Goal: Task Accomplishment & Management: Manage account settings

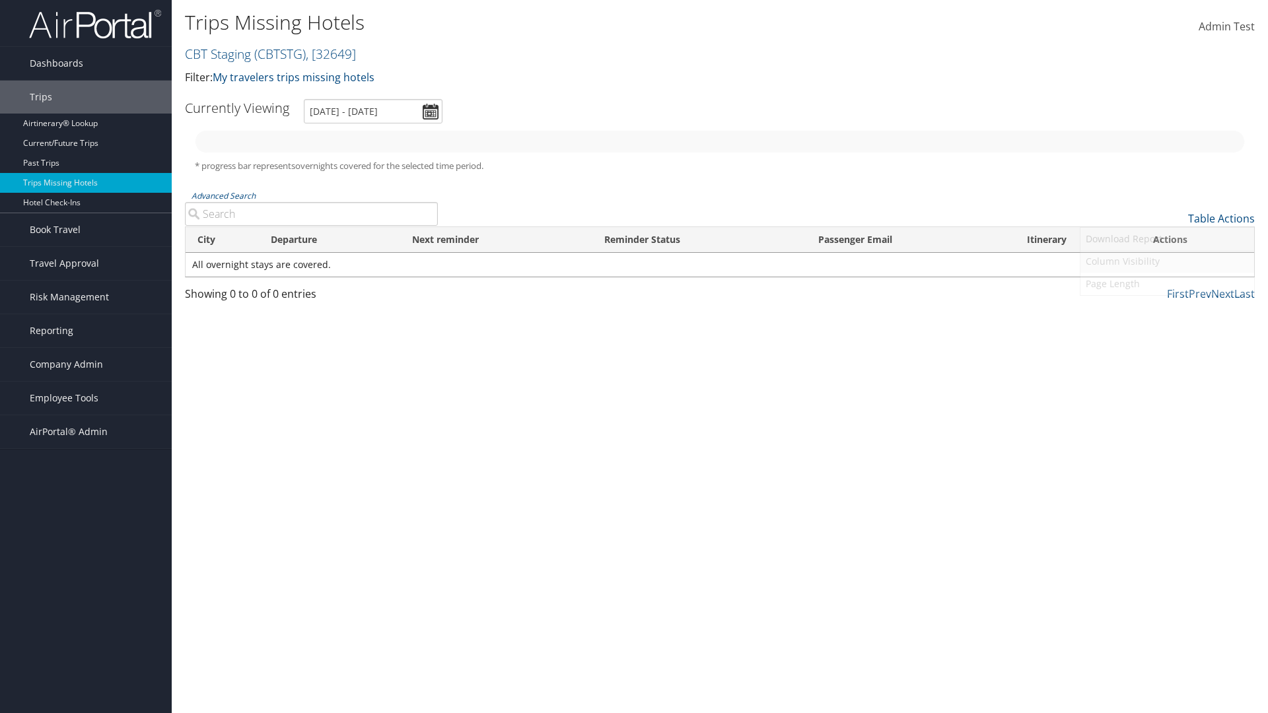
click at [1167, 261] on link "Column Visibility" at bounding box center [1167, 261] width 174 height 22
click at [1167, 240] on link "Traveler" at bounding box center [1167, 240] width 174 height 22
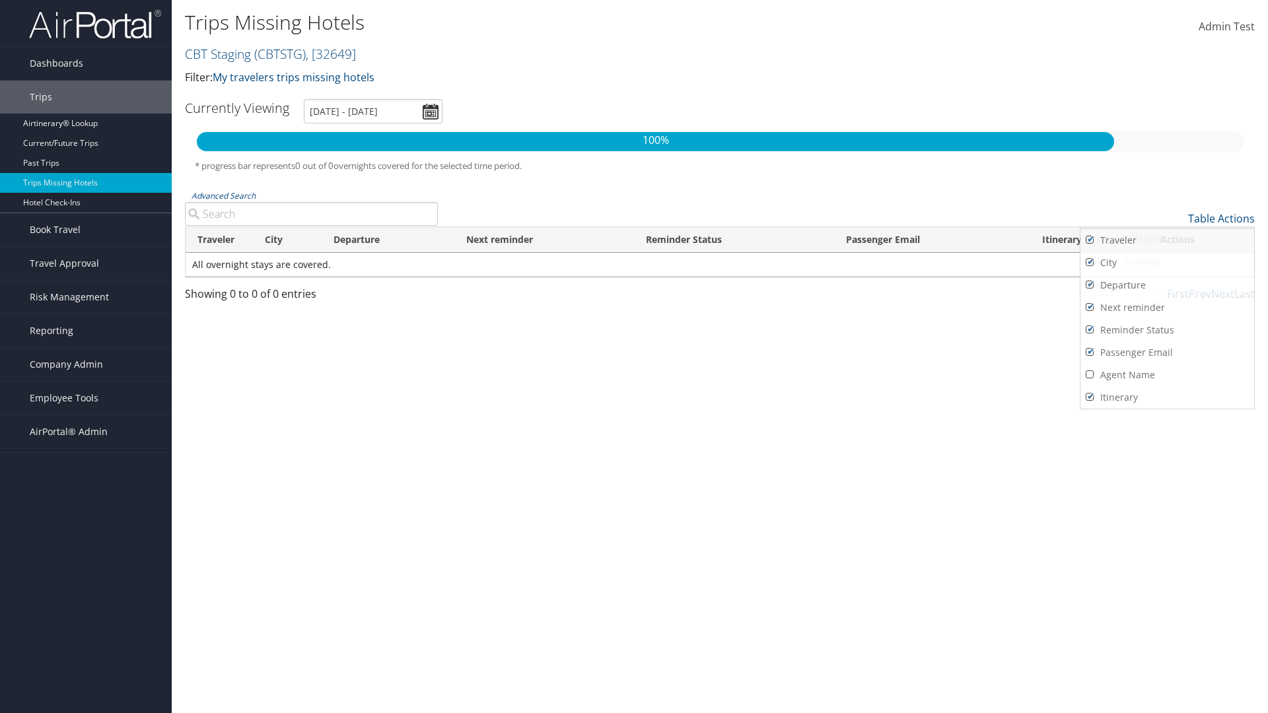
click at [1167, 240] on link "Traveler" at bounding box center [1167, 240] width 174 height 22
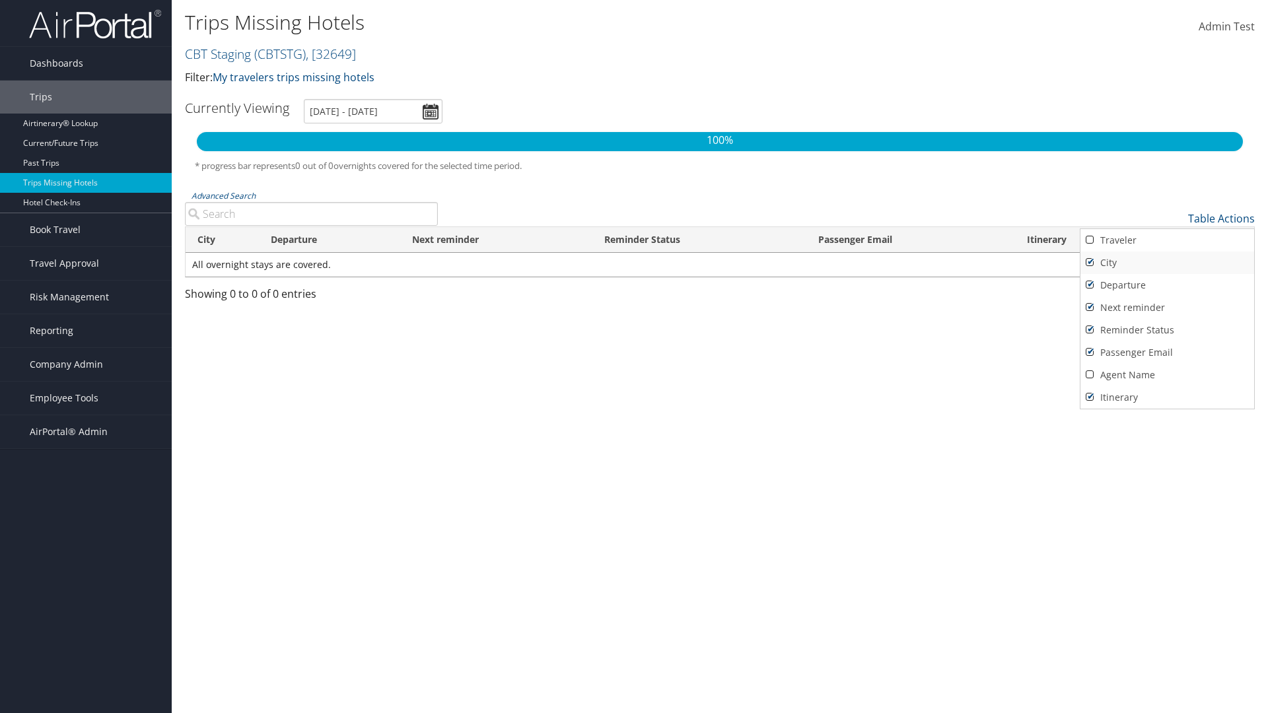
click at [1167, 263] on link "City" at bounding box center [1167, 263] width 174 height 22
click at [1167, 285] on link "Departure" at bounding box center [1167, 285] width 174 height 22
click at [1167, 308] on link "Next reminder" at bounding box center [1167, 307] width 174 height 22
click at [1167, 330] on link "Reminder Status" at bounding box center [1167, 330] width 174 height 22
click at [1167, 353] on link "Passenger Email" at bounding box center [1167, 352] width 174 height 22
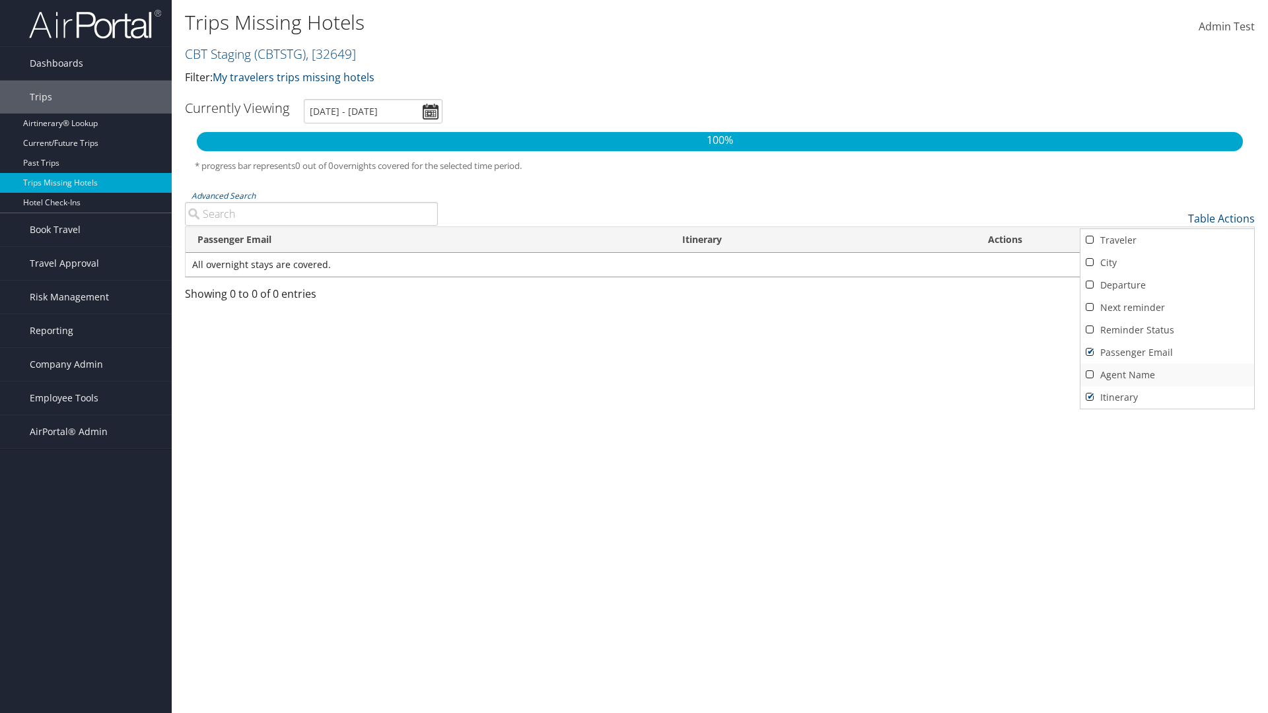
click at [1167, 375] on link "Agent Name" at bounding box center [1167, 375] width 174 height 22
click at [1167, 353] on link "Passenger Email" at bounding box center [1167, 352] width 174 height 22
click at [1167, 330] on link "Reminder Status" at bounding box center [1167, 330] width 174 height 22
click at [1167, 308] on link "Next reminder" at bounding box center [1167, 307] width 174 height 22
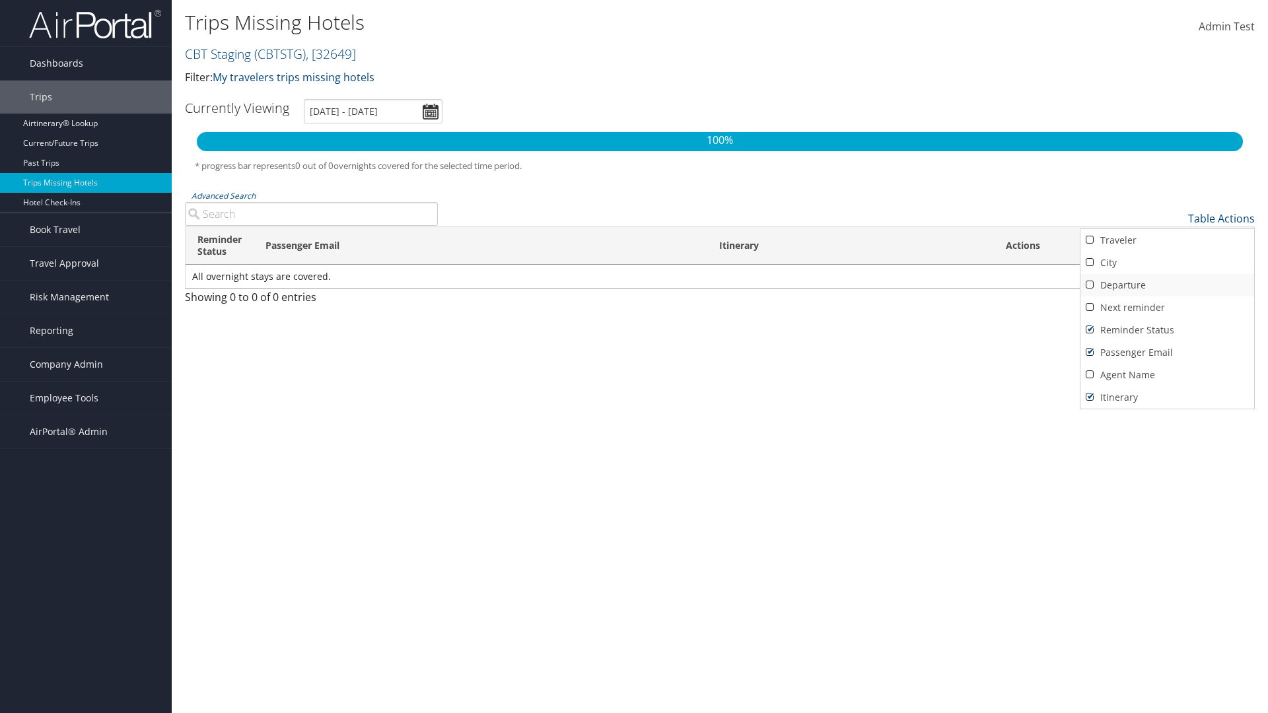
click at [1167, 285] on link "Departure" at bounding box center [1167, 285] width 174 height 22
click at [1167, 263] on link "City" at bounding box center [1167, 263] width 174 height 22
click at [1167, 240] on link "Traveler" at bounding box center [1167, 240] width 174 height 22
click at [634, 357] on div at bounding box center [634, 356] width 1268 height 713
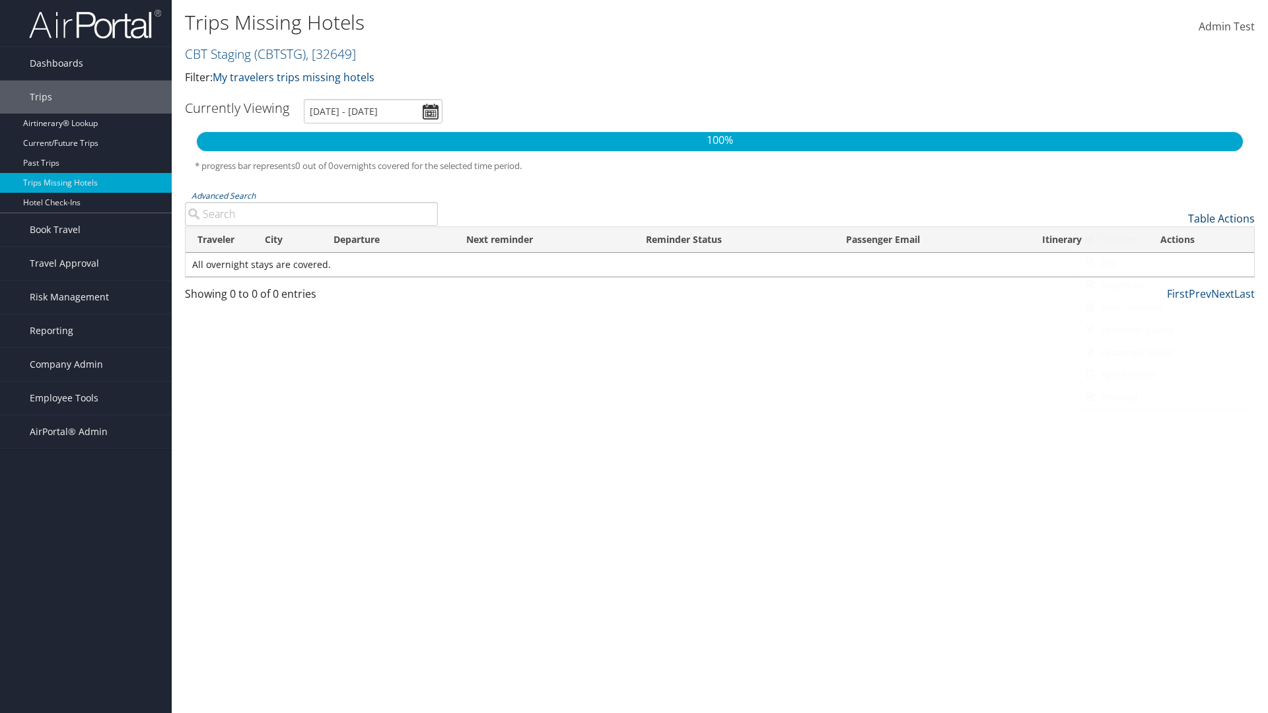
click at [1221, 219] on link "Table Actions" at bounding box center [1221, 218] width 67 height 15
click at [1167, 284] on link "Page Length" at bounding box center [1167, 284] width 174 height 22
click at [1221, 219] on link "Table Actions" at bounding box center [1221, 218] width 67 height 15
click at [634, 357] on div at bounding box center [634, 356] width 1268 height 713
click at [1167, 284] on link "Page Length" at bounding box center [1167, 284] width 174 height 22
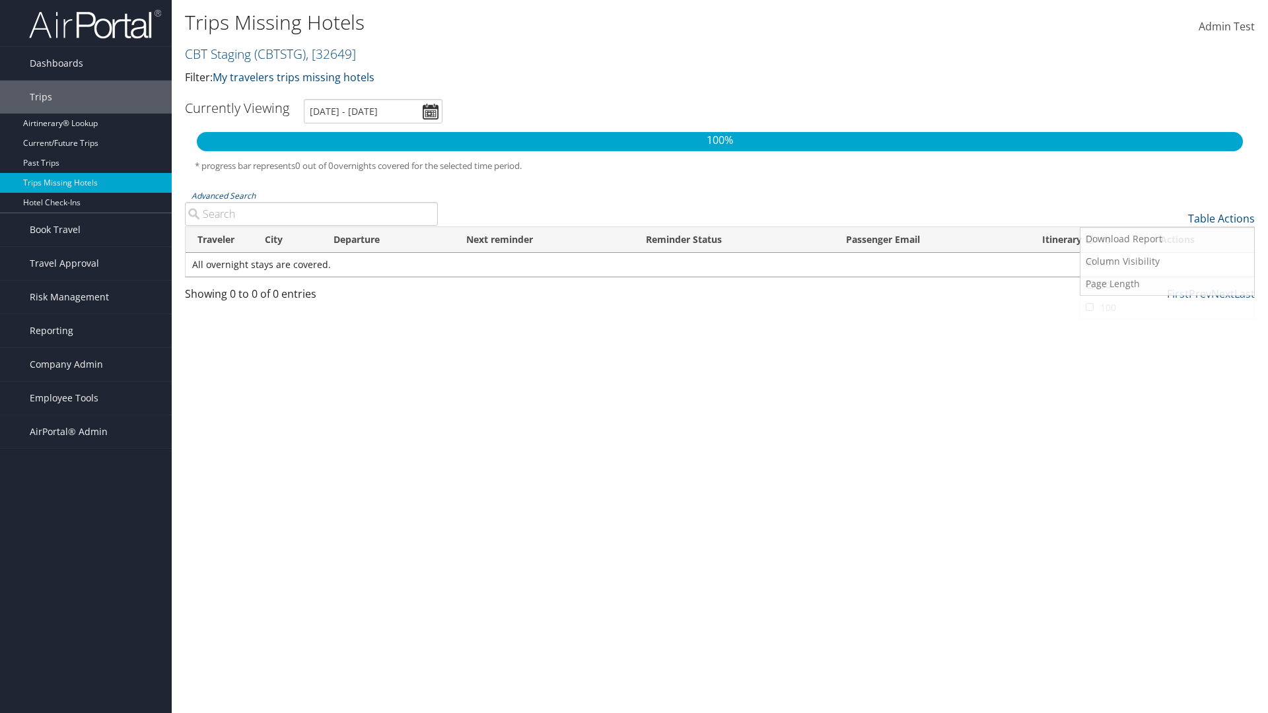
click at [1167, 285] on link "50" at bounding box center [1167, 285] width 174 height 22
